Goal: Information Seeking & Learning: Check status

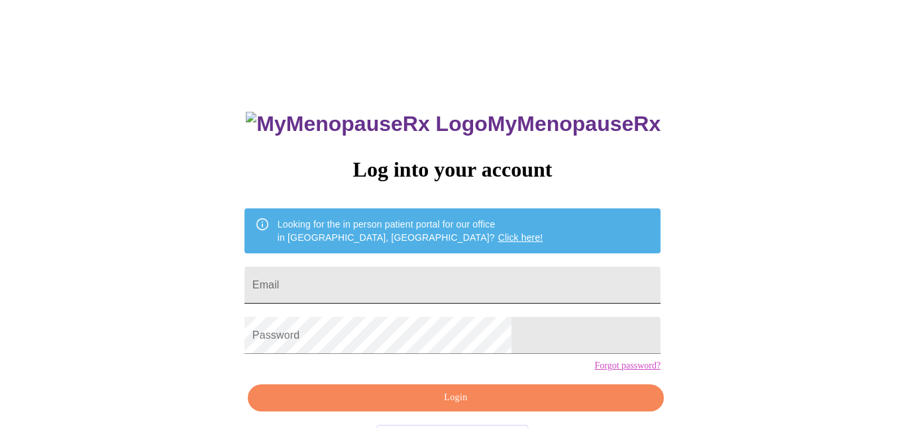
click at [399, 281] on input "Email" at bounding box center [452, 285] width 416 height 37
type input "[EMAIL_ADDRESS][DOMAIN_NAME]"
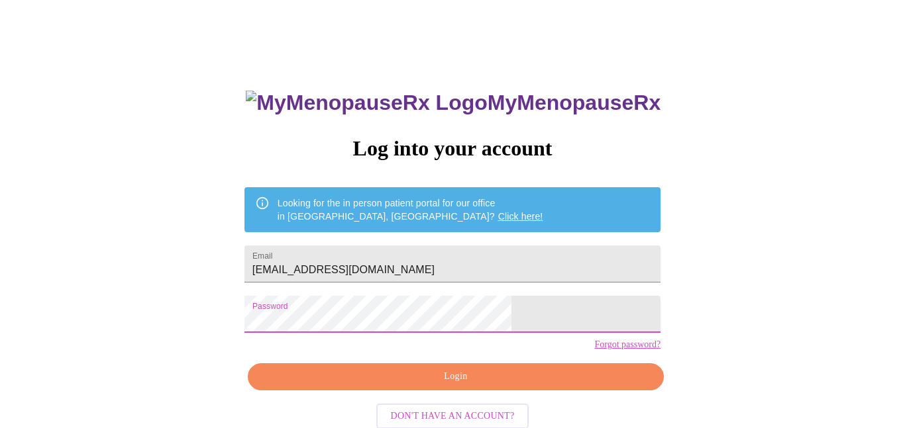
scroll to position [22, 0]
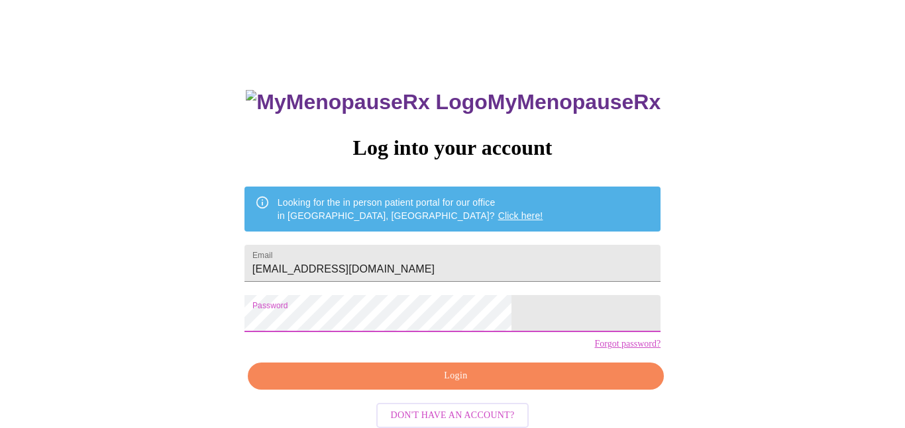
click at [461, 385] on span "Login" at bounding box center [455, 376] width 385 height 17
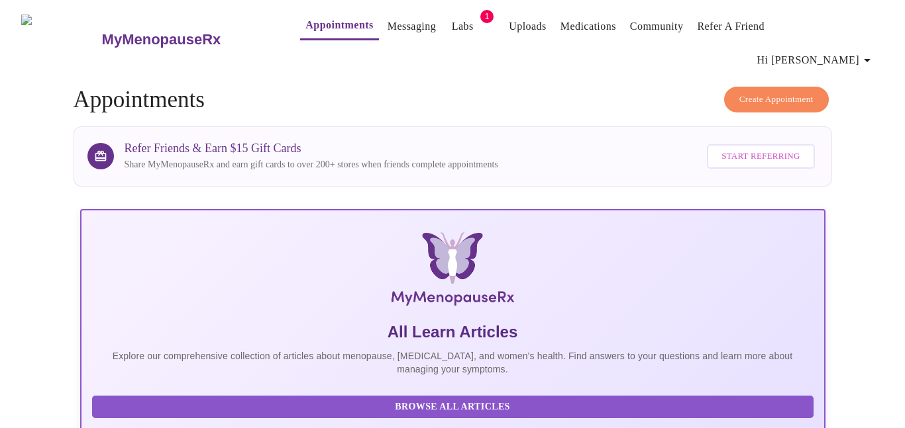
click at [305, 28] on link "Appointments" at bounding box center [339, 25] width 68 height 19
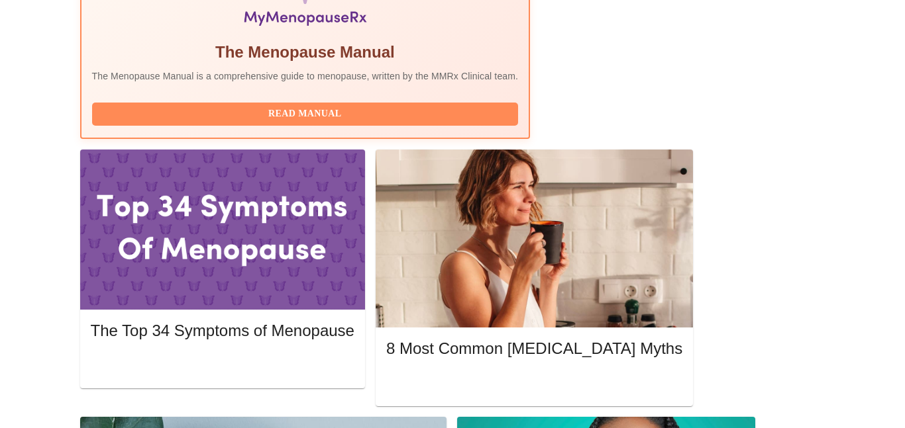
scroll to position [524, 0]
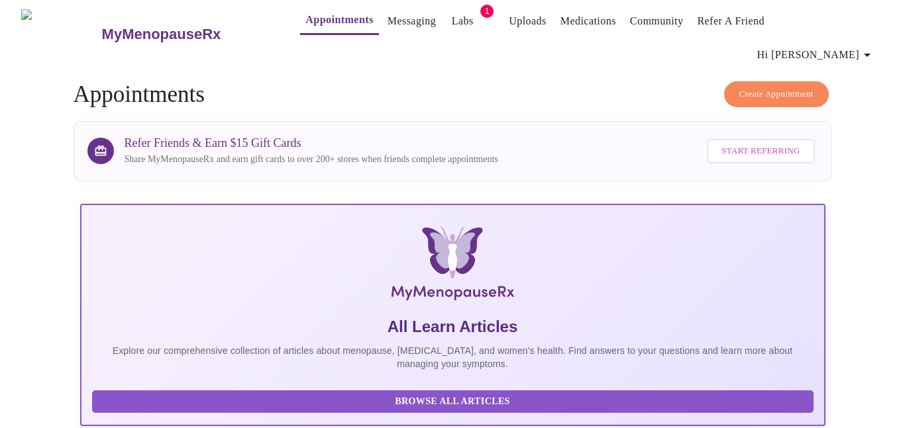
scroll to position [0, 0]
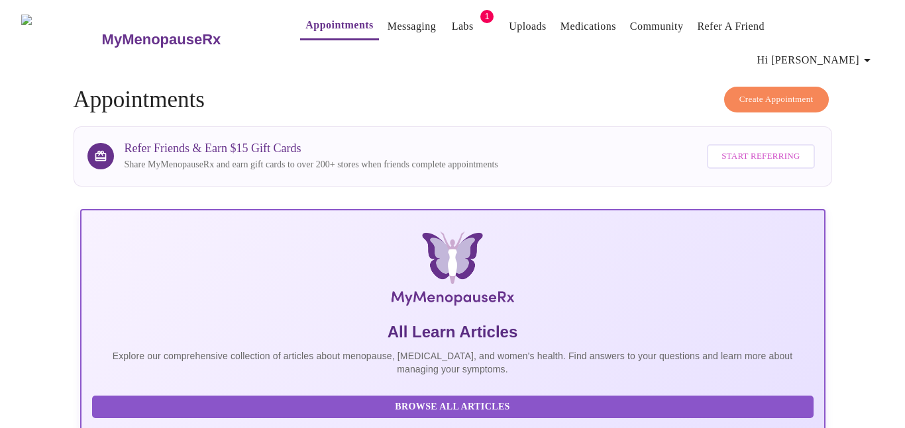
click at [452, 29] on link "Labs" at bounding box center [463, 26] width 22 height 19
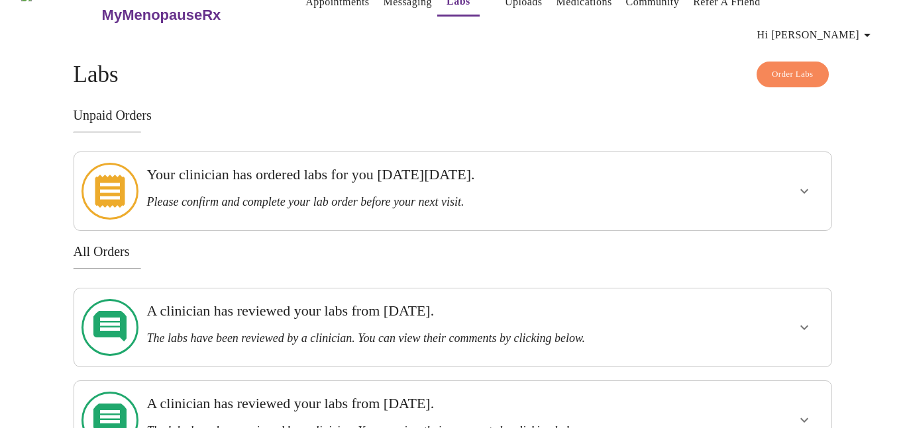
scroll to position [25, 0]
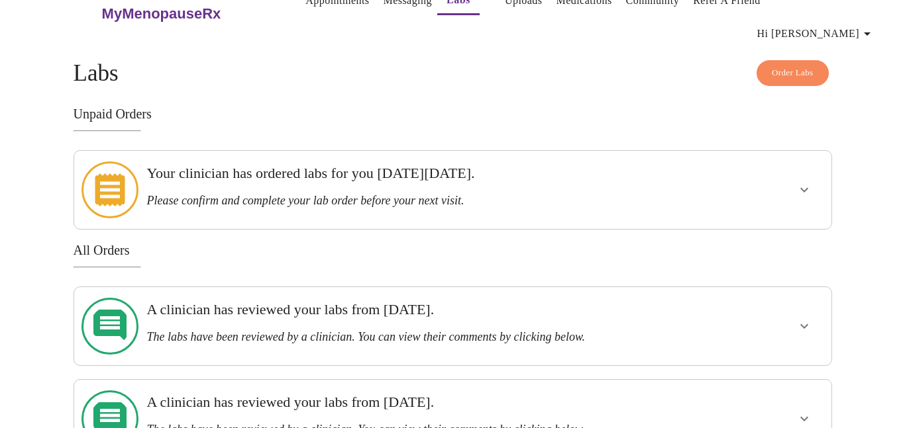
click at [809, 319] on icon "show more" at bounding box center [804, 327] width 16 height 16
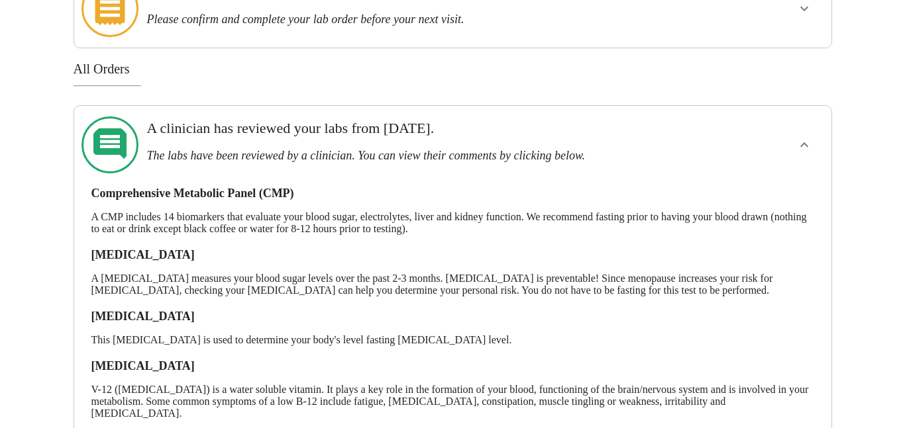
scroll to position [219, 0]
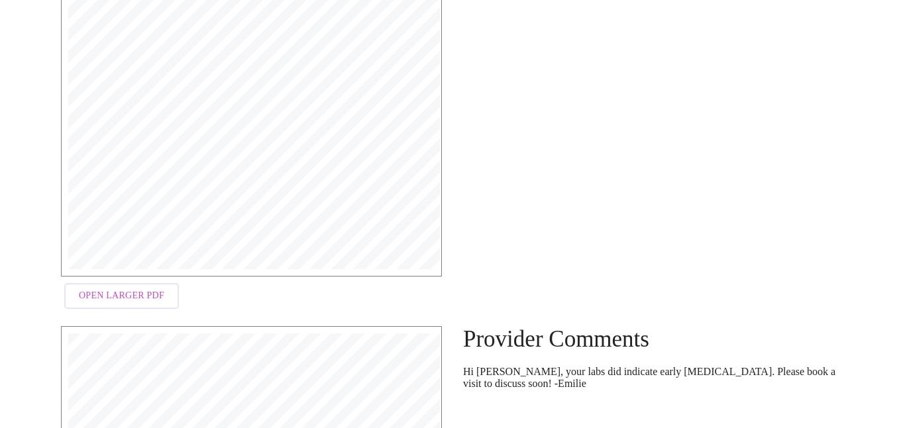
scroll to position [369, 0]
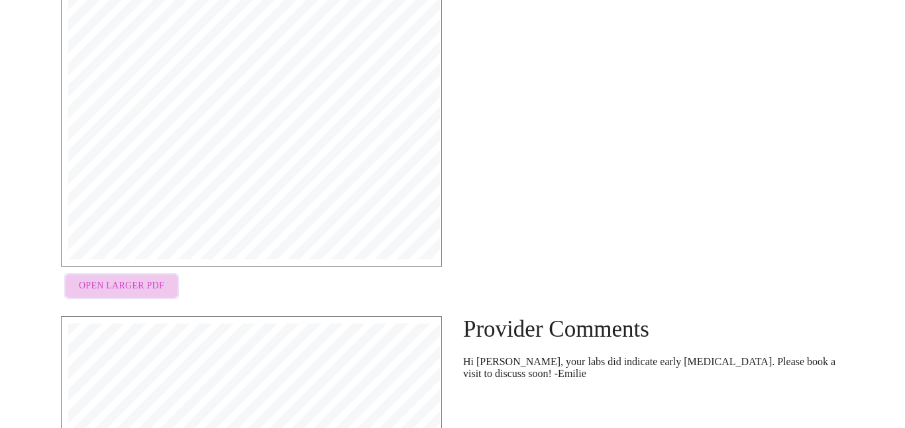
click at [134, 278] on span "Open Larger PDF" at bounding box center [121, 286] width 85 height 17
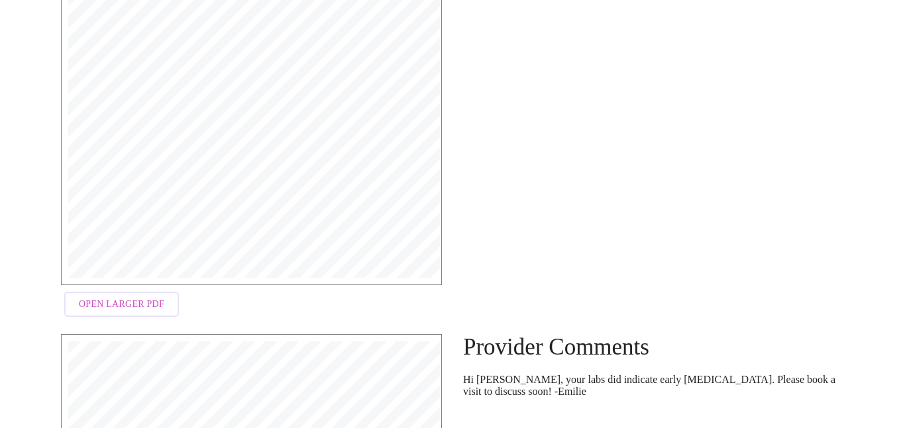
scroll to position [898, 0]
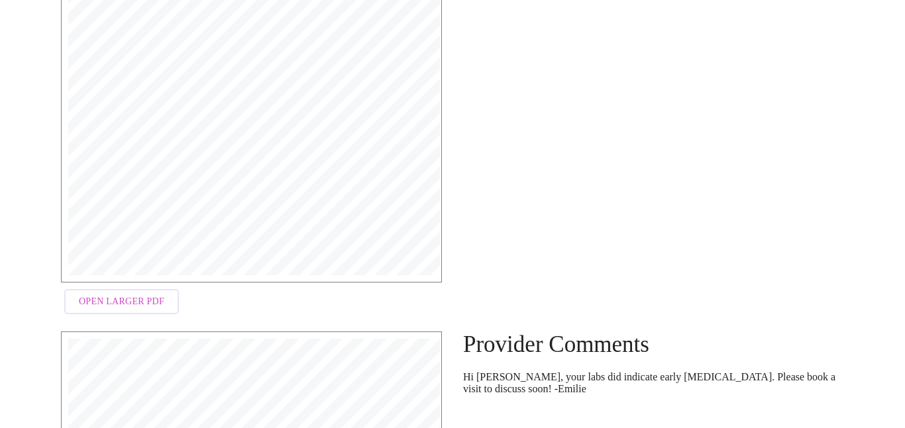
click at [131, 294] on span "Open Larger PDF" at bounding box center [121, 302] width 85 height 17
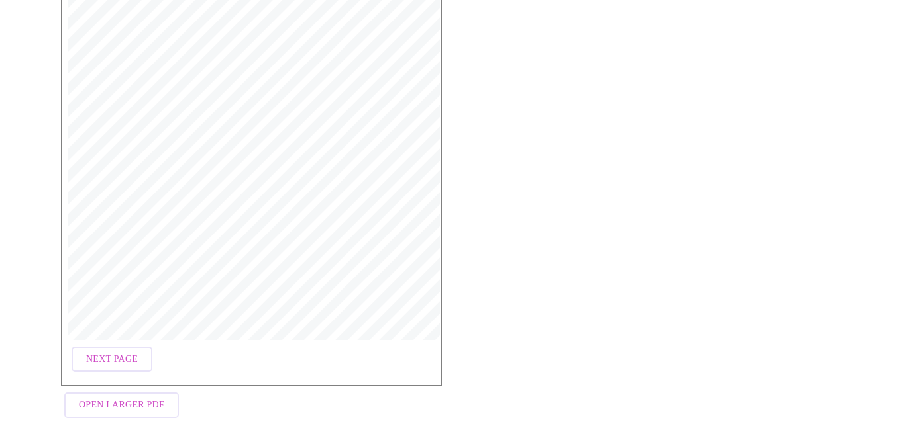
scroll to position [1424, 0]
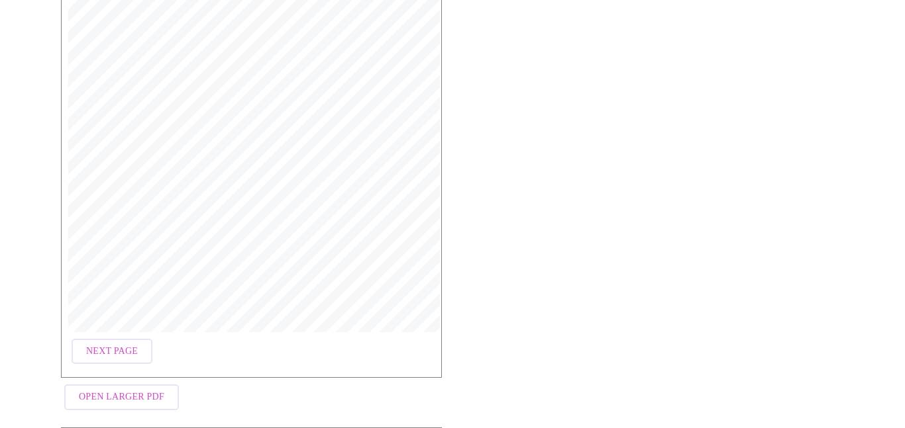
click at [109, 344] on span "Next Page" at bounding box center [112, 352] width 52 height 17
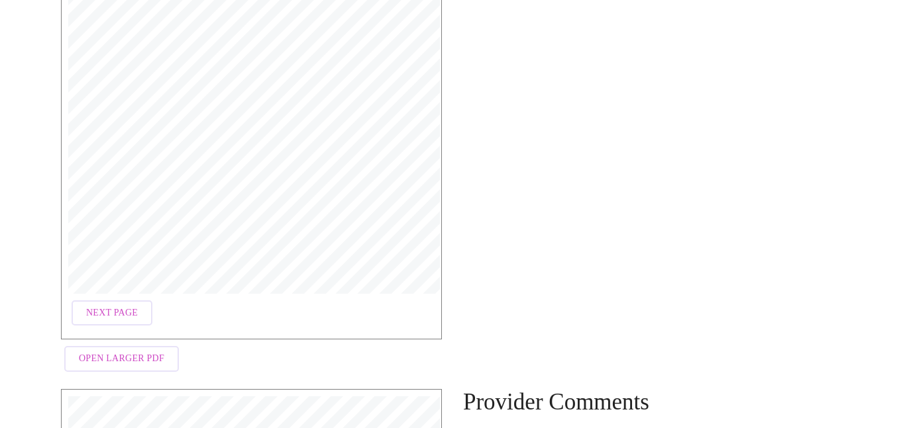
scroll to position [2086, 0]
click at [109, 305] on span "Next Page" at bounding box center [112, 313] width 52 height 17
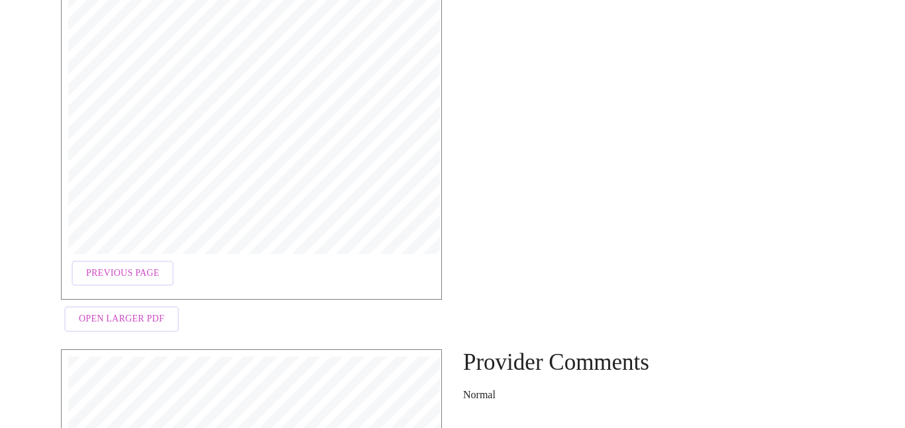
scroll to position [2131, 0]
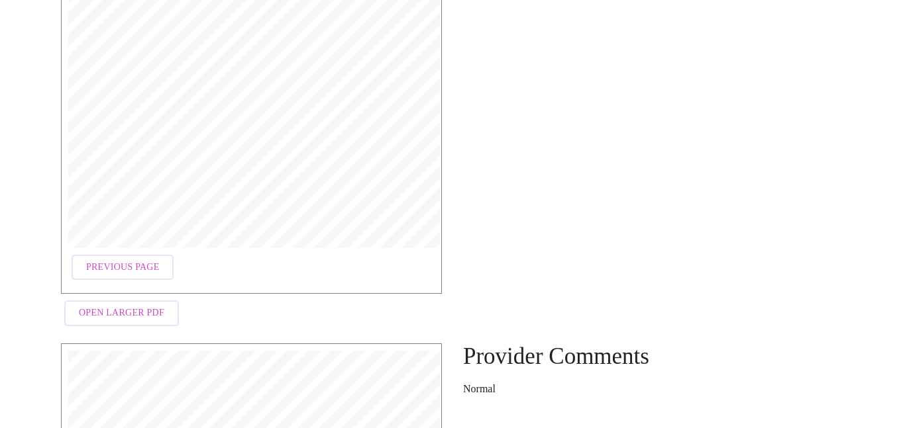
click at [139, 305] on span "Open Larger PDF" at bounding box center [121, 313] width 85 height 17
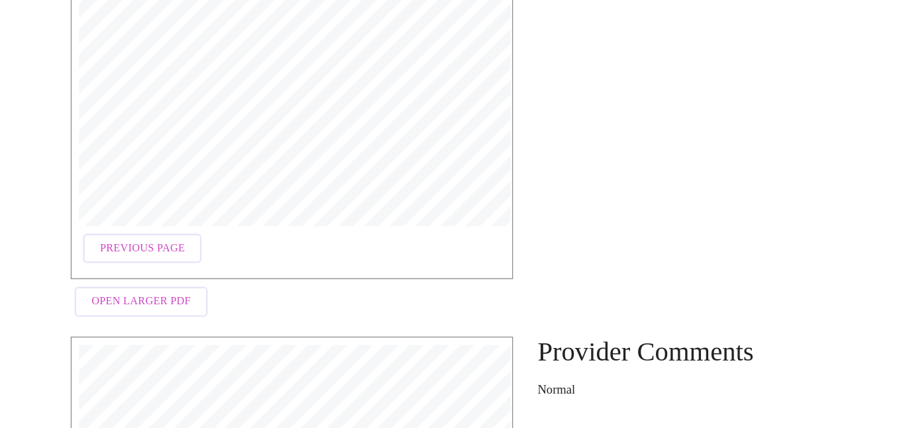
scroll to position [2128, 0]
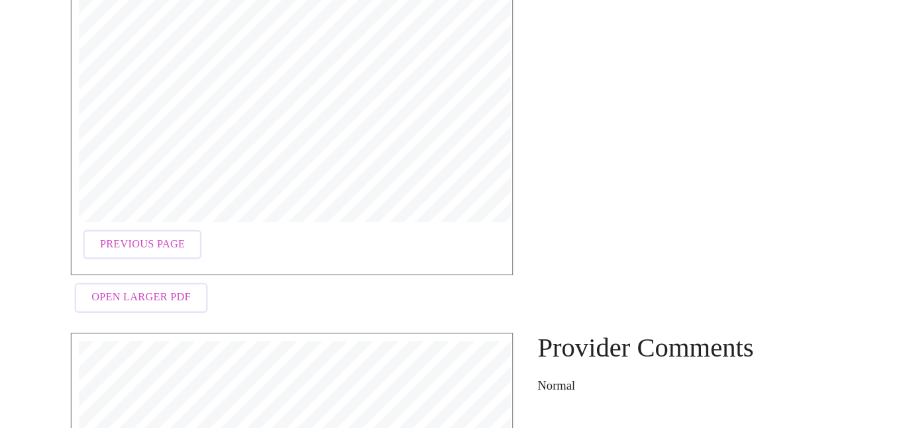
click at [134, 262] on span "Previous Page" at bounding box center [122, 270] width 73 height 17
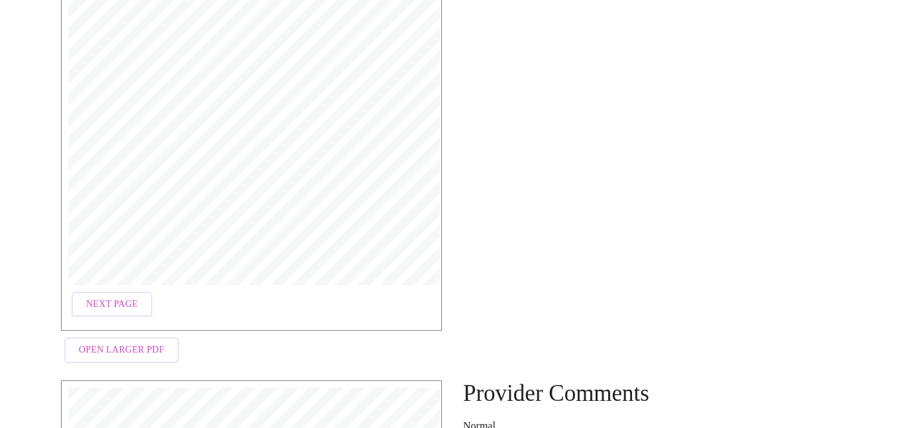
scroll to position [2097, 0]
click at [116, 339] on span "Open Larger PDF" at bounding box center [121, 347] width 85 height 17
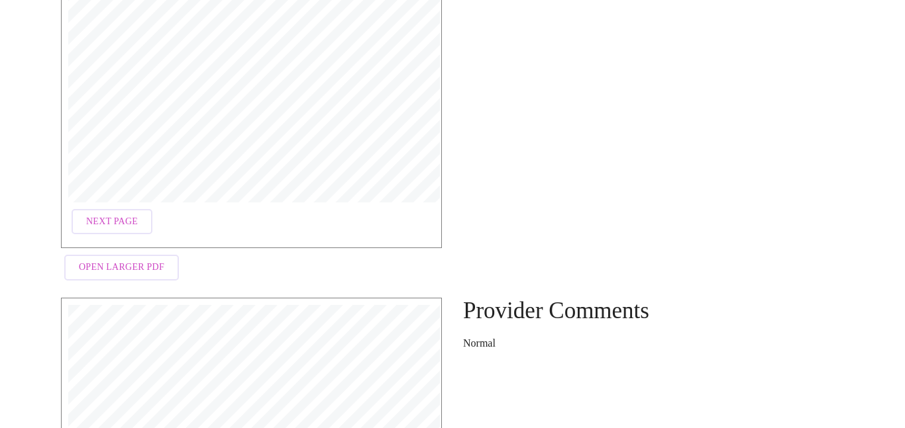
scroll to position [2172, 0]
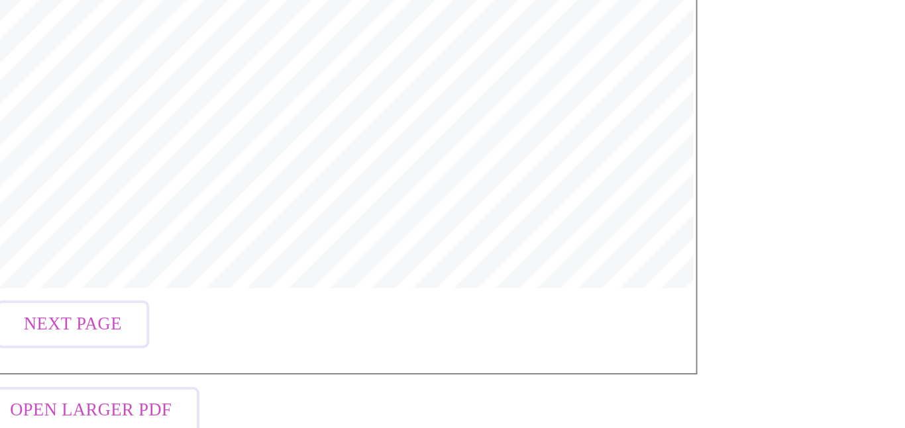
click at [120, 219] on span "Next Page" at bounding box center [112, 227] width 52 height 17
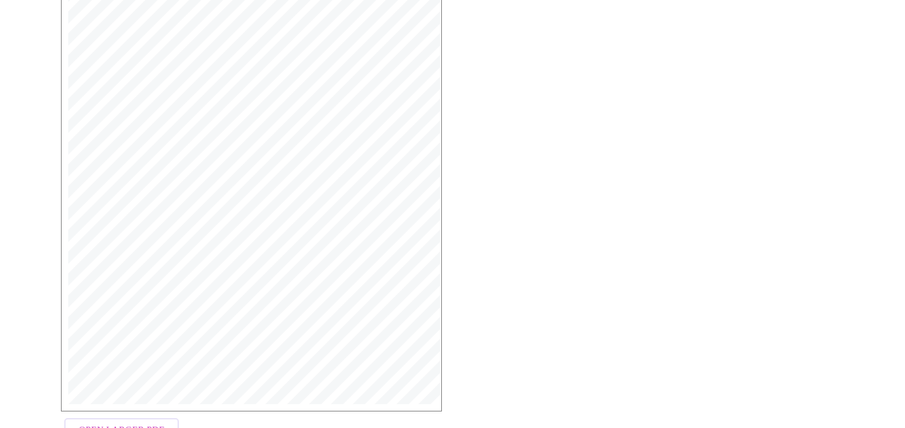
scroll to position [2585, 0]
click at [115, 397] on span "Open Larger PDF" at bounding box center [121, 405] width 85 height 17
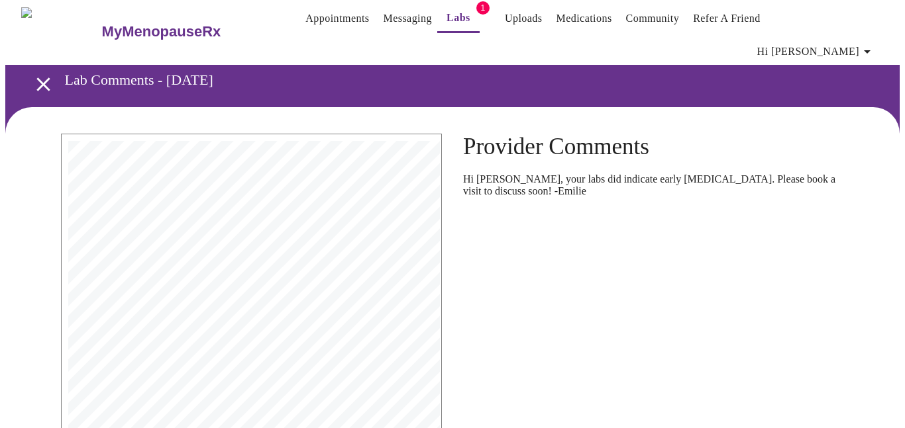
scroll to position [4, 0]
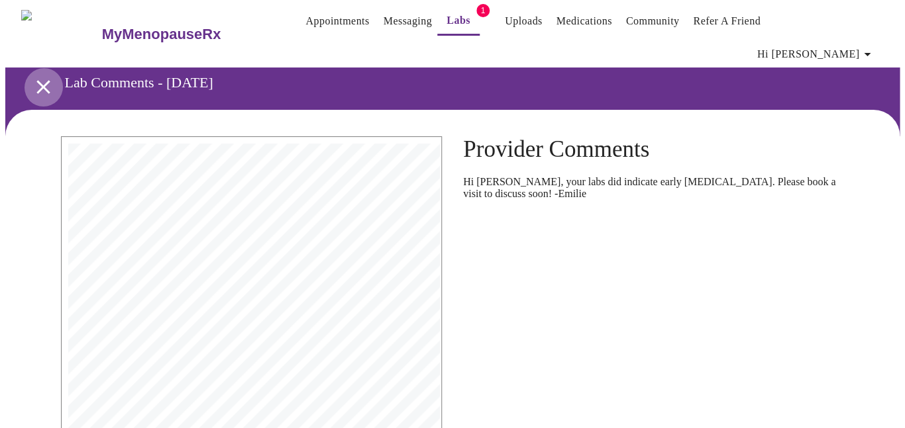
click at [40, 75] on icon "open drawer" at bounding box center [43, 86] width 23 height 23
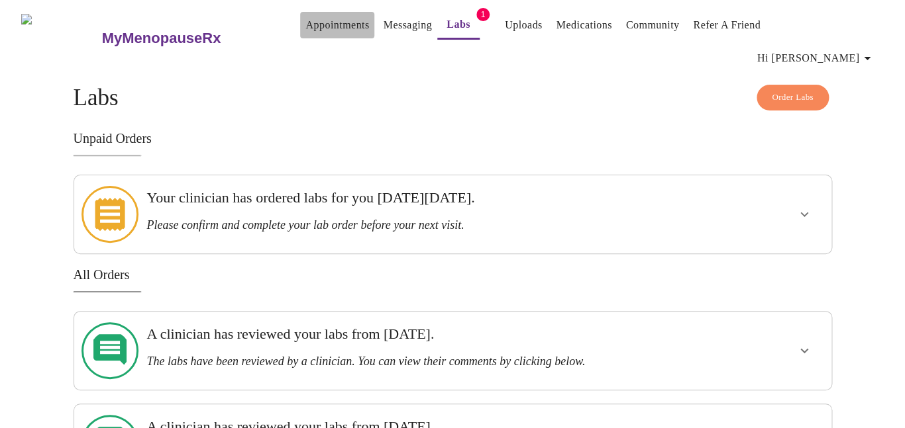
click at [305, 30] on link "Appointments" at bounding box center [337, 25] width 64 height 19
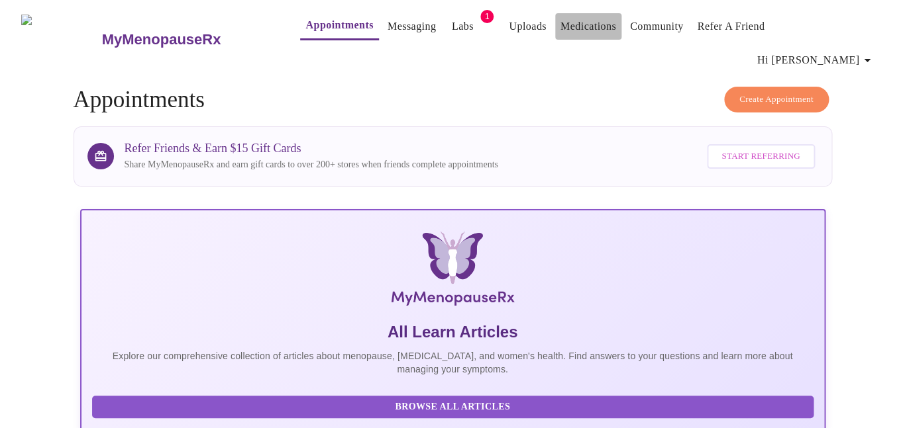
click at [573, 30] on link "Medications" at bounding box center [588, 26] width 56 height 19
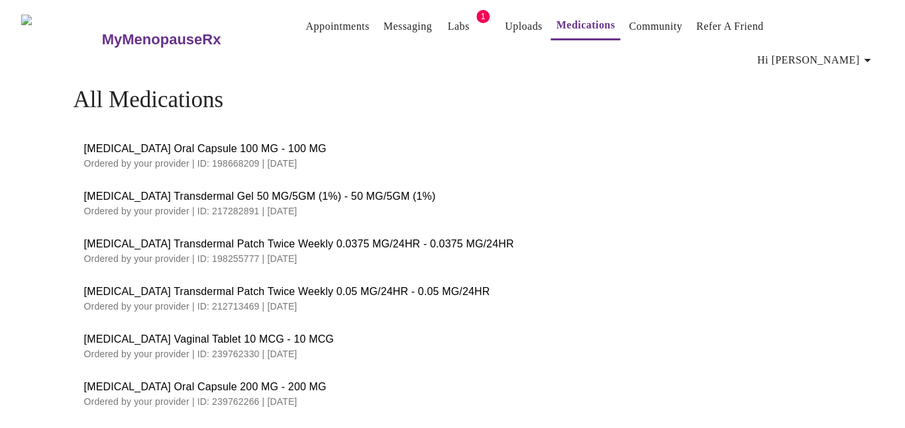
click at [309, 29] on link "Appointments" at bounding box center [337, 26] width 64 height 19
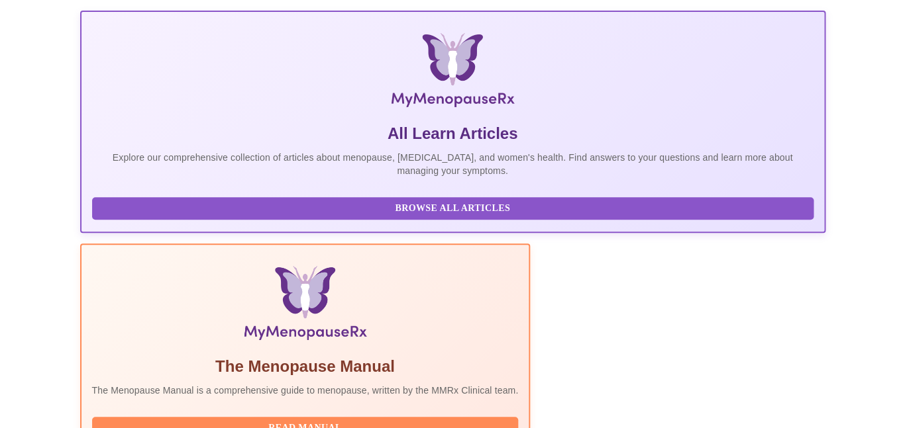
scroll to position [186, 0]
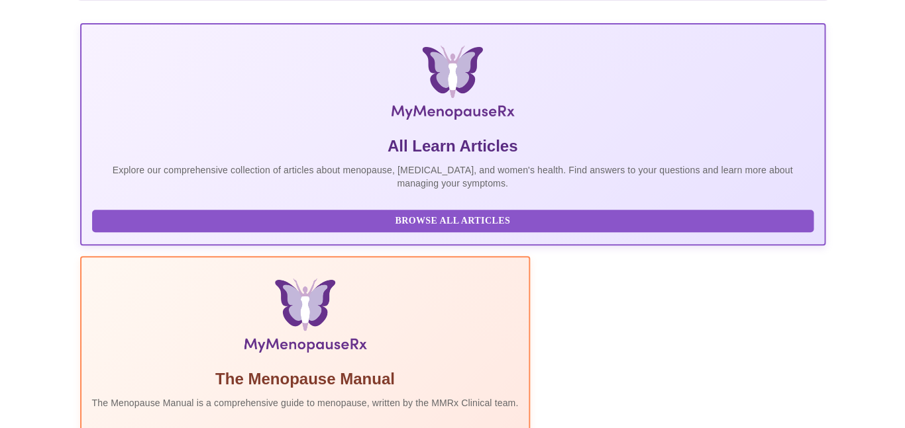
click at [217, 213] on span "Browse All Articles" at bounding box center [452, 221] width 695 height 17
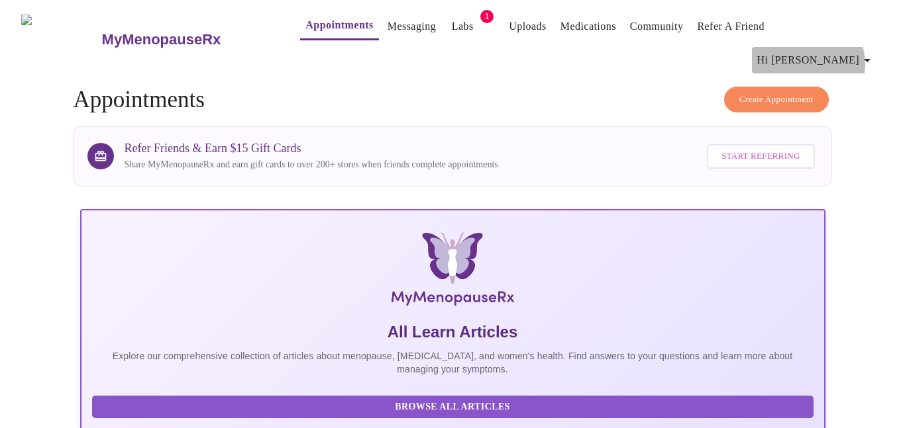
click at [875, 52] on icon "button" at bounding box center [867, 60] width 16 height 16
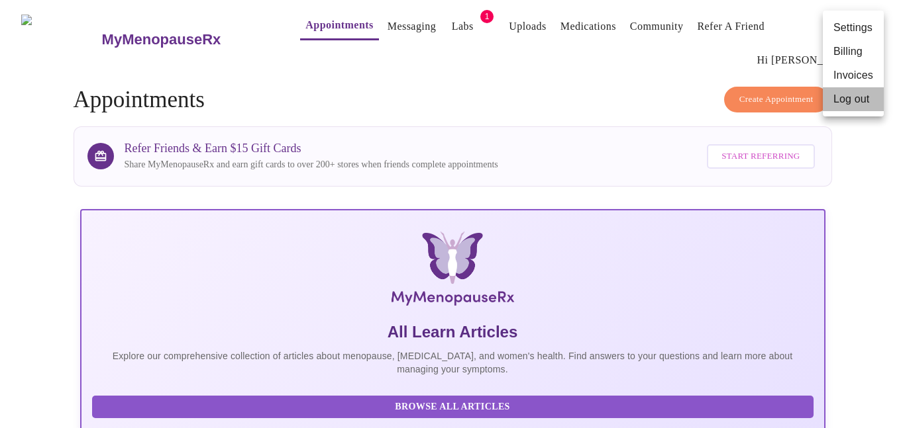
click at [852, 103] on li "Log out" at bounding box center [853, 99] width 61 height 24
